Goal: Navigation & Orientation: Find specific page/section

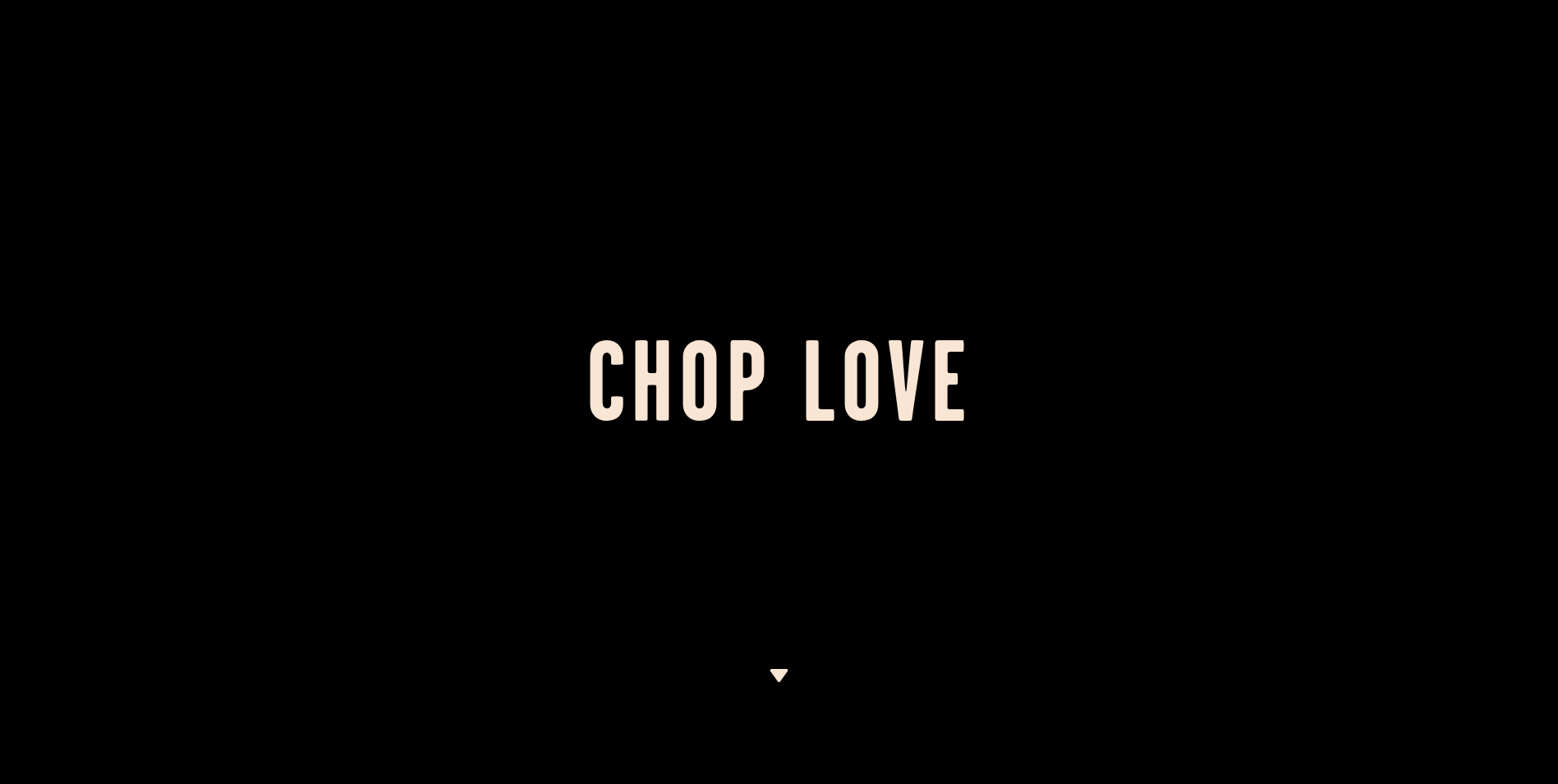
click at [683, 6] on div at bounding box center [779, 392] width 1558 height 784
